Goal: Check status: Check status

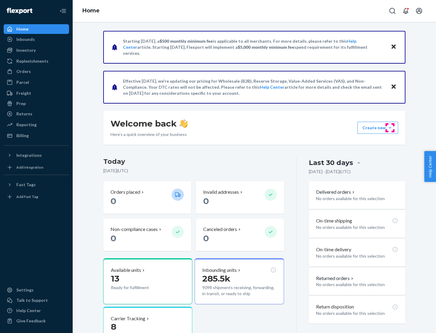
click at [390, 128] on button "Create new Create new inbound Create new order Create new product" at bounding box center [377, 128] width 41 height 12
click at [21, 104] on div "Prep" at bounding box center [20, 104] width 9 height 6
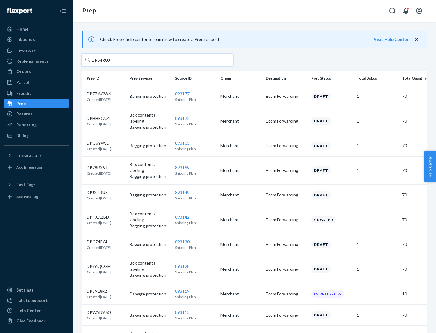
type input "DP54RUJL"
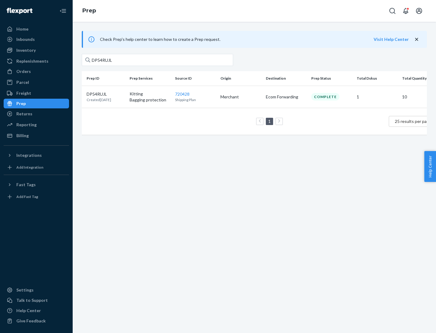
click at [106, 94] on p "DP54RUJL" at bounding box center [99, 94] width 25 height 6
